Goal: Task Accomplishment & Management: Use online tool/utility

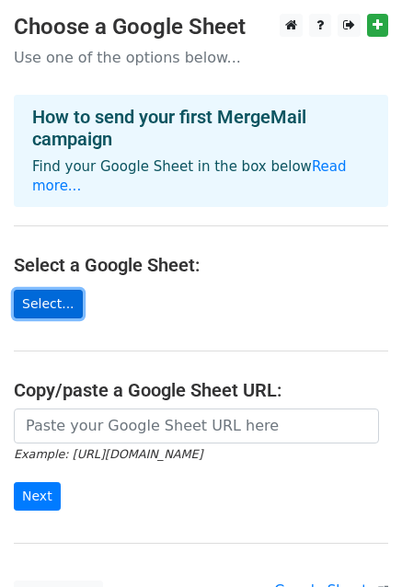
click at [51, 290] on link "Select..." at bounding box center [48, 304] width 69 height 29
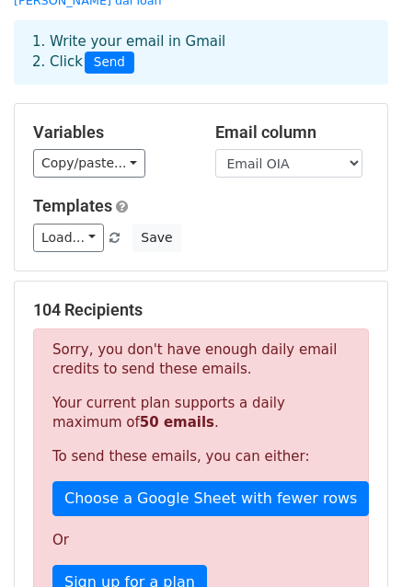
scroll to position [92, 0]
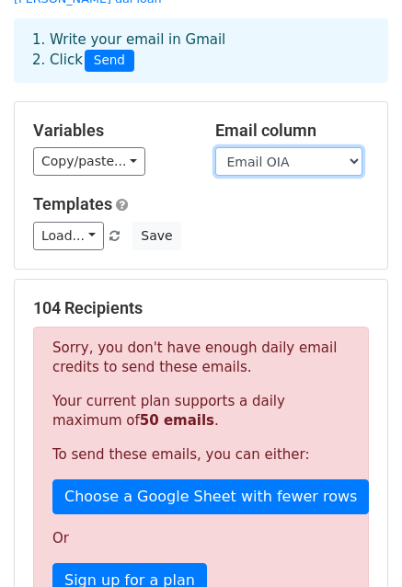
click at [353, 147] on select "STT Tên trường (Việt) Tên trường (Anh) Email OIA" at bounding box center [288, 161] width 147 height 29
click at [215, 147] on select "STT Tên trường (Việt) Tên trường (Anh) Email OIA" at bounding box center [288, 161] width 147 height 29
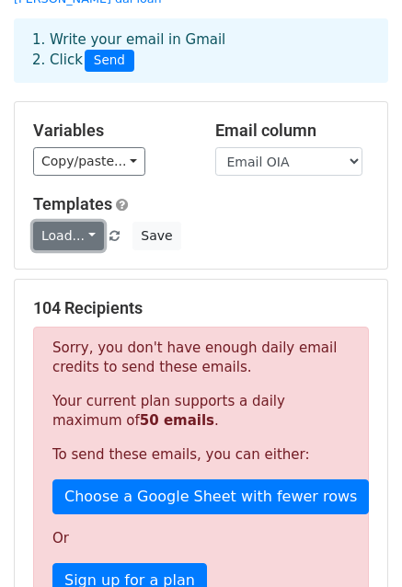
click at [82, 222] on link "Load..." at bounding box center [68, 236] width 71 height 29
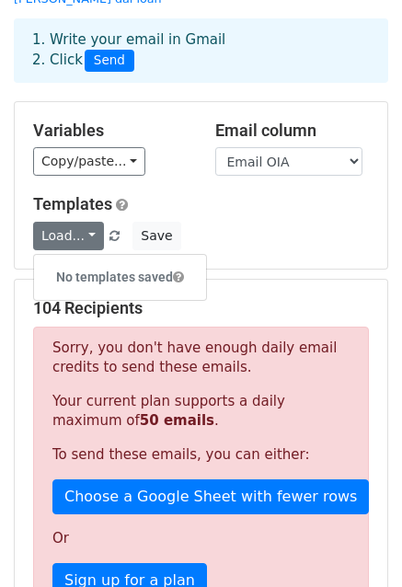
click at [94, 262] on h6 "No templates saved" at bounding box center [120, 277] width 172 height 30
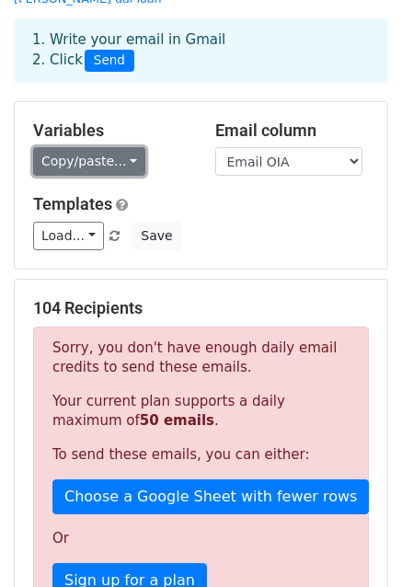
click at [118, 147] on link "Copy/paste..." at bounding box center [89, 161] width 112 height 29
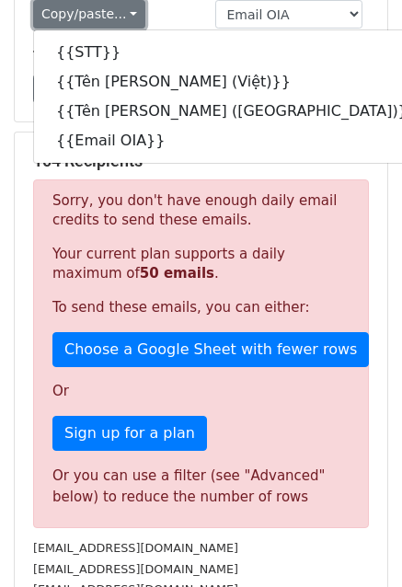
scroll to position [276, 0]
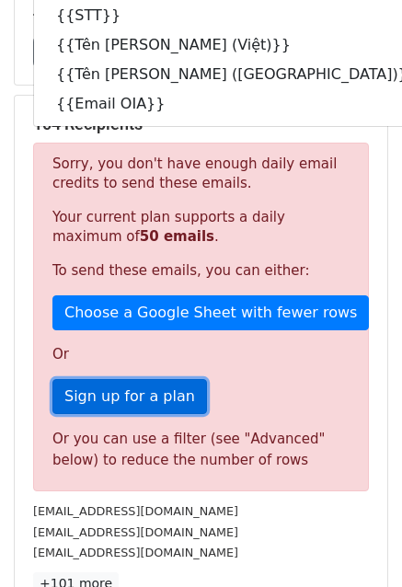
click at [147, 379] on link "Sign up for a plan" at bounding box center [129, 396] width 154 height 35
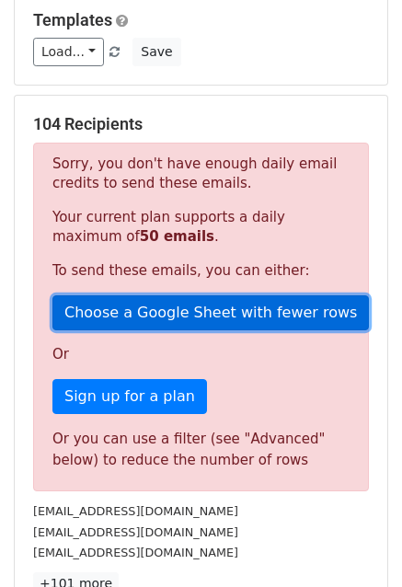
click at [191, 295] on link "Choose a Google Sheet with fewer rows" at bounding box center [210, 312] width 316 height 35
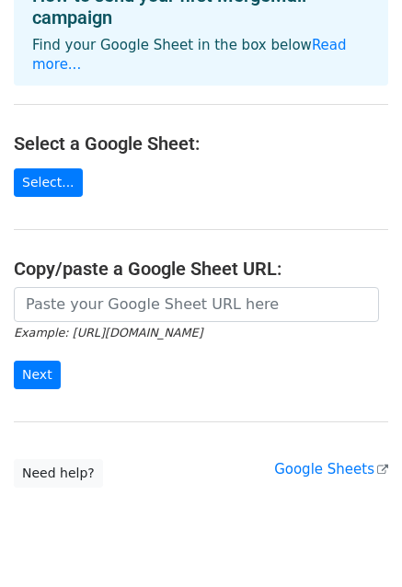
scroll to position [147, 0]
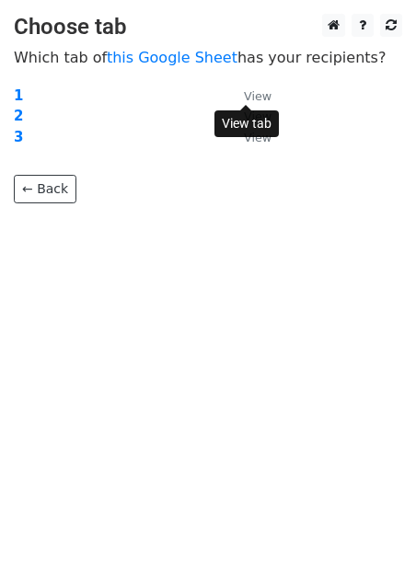
click at [261, 96] on small "View" at bounding box center [258, 96] width 28 height 14
click at [17, 97] on strong "1" at bounding box center [18, 95] width 9 height 17
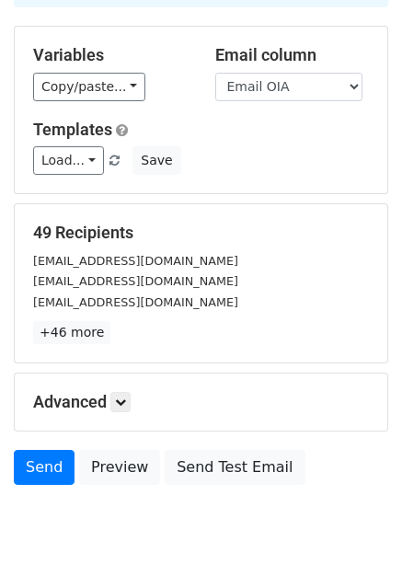
scroll to position [184, 0]
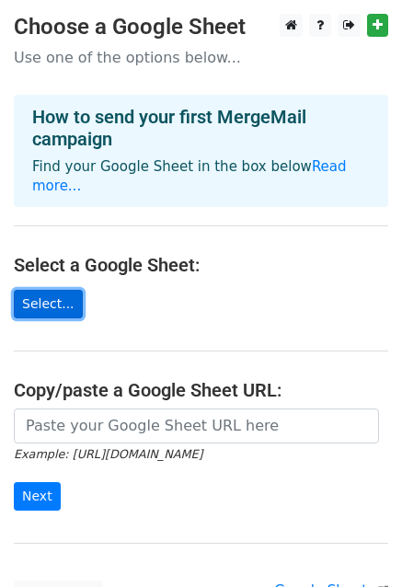
click at [50, 290] on link "Select..." at bounding box center [48, 304] width 69 height 29
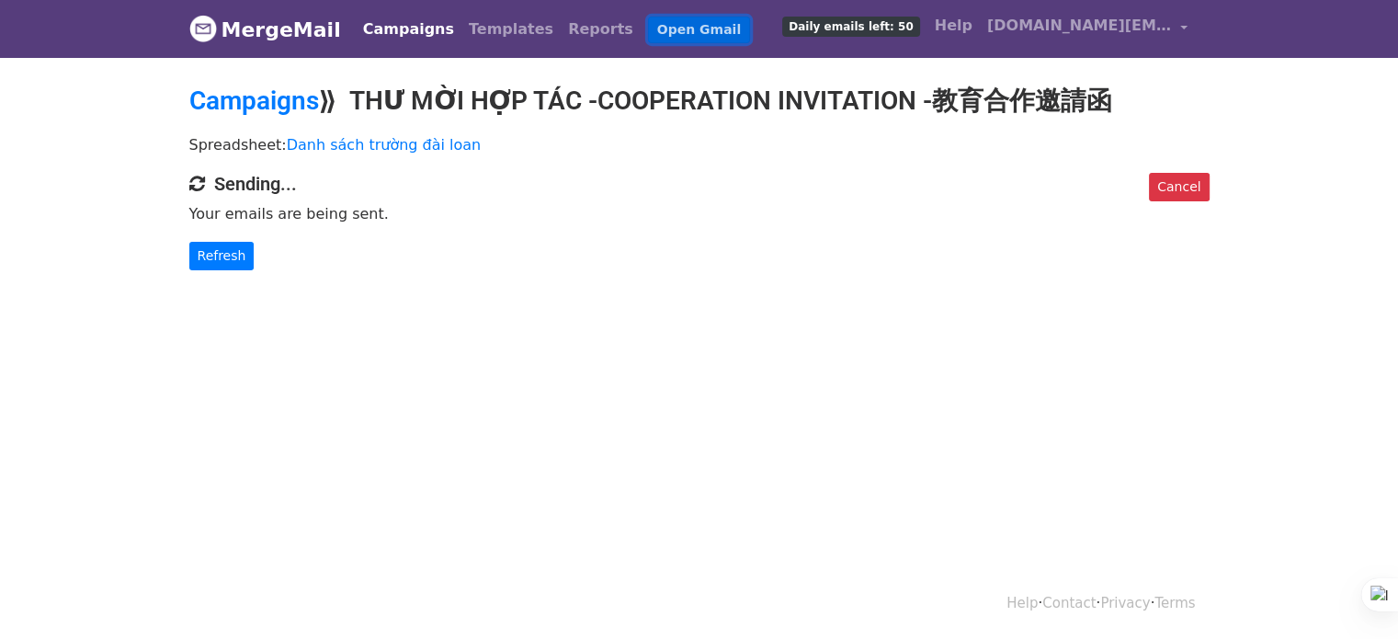
click at [657, 29] on link "Open Gmail" at bounding box center [699, 30] width 102 height 27
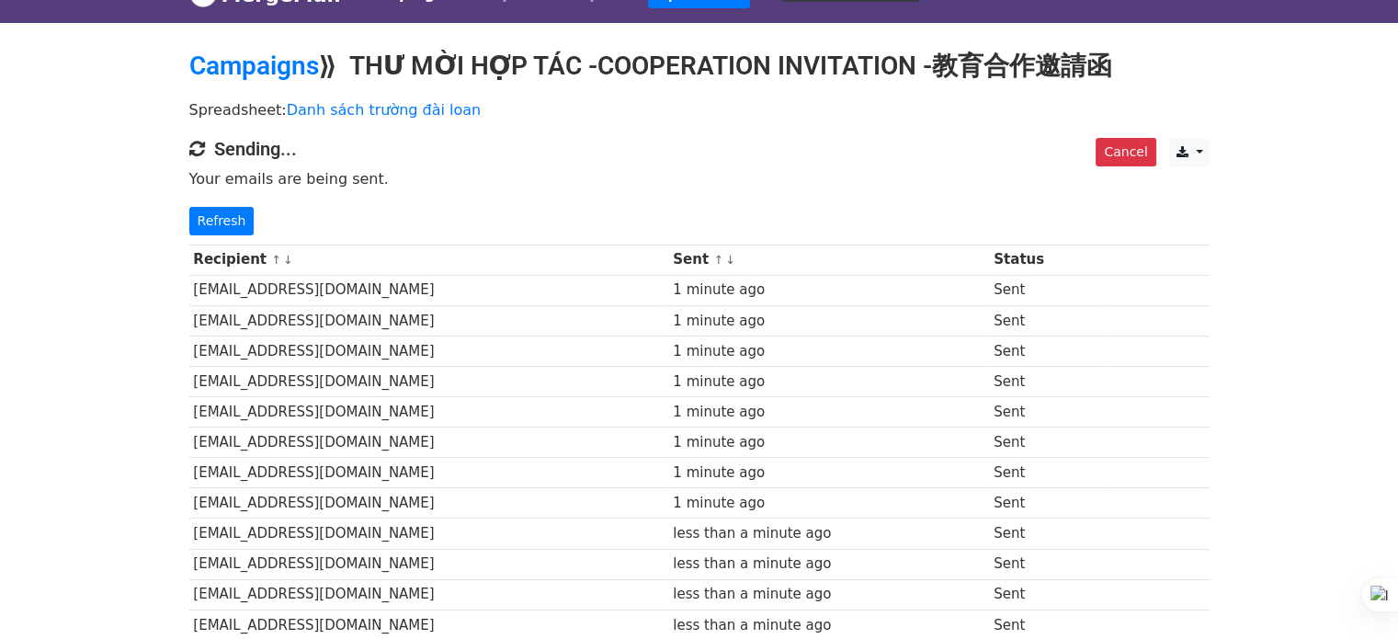
scroll to position [30, 0]
